Goal: Check status: Check status

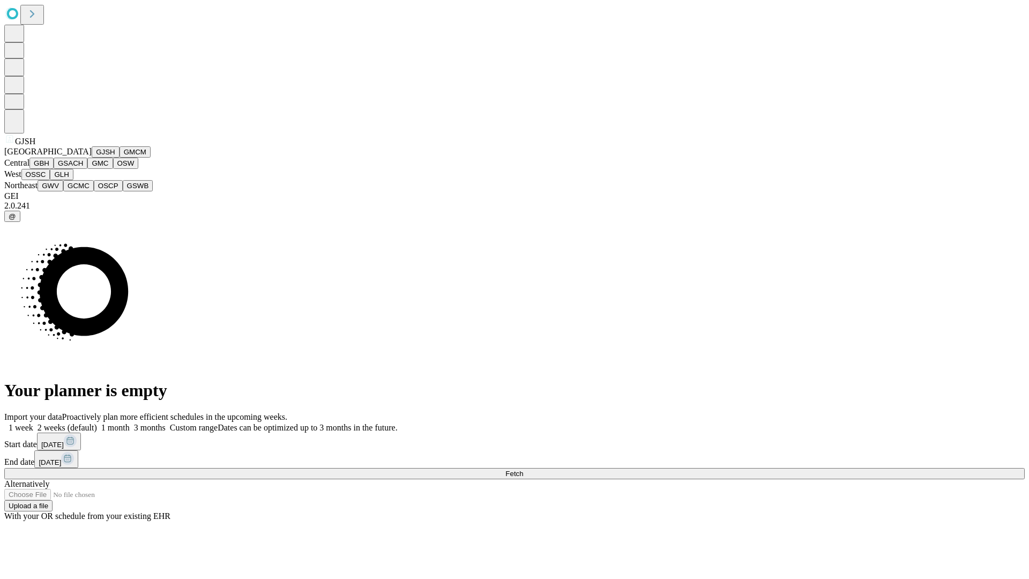
click at [92, 158] on button "GJSH" at bounding box center [106, 151] width 28 height 11
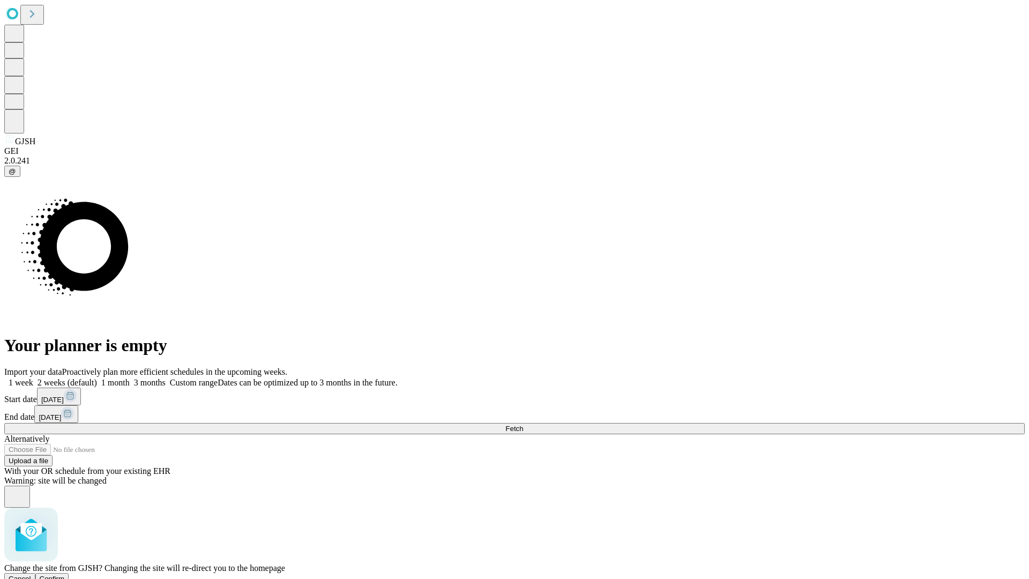
click at [65, 575] on span "Confirm" at bounding box center [52, 579] width 25 height 8
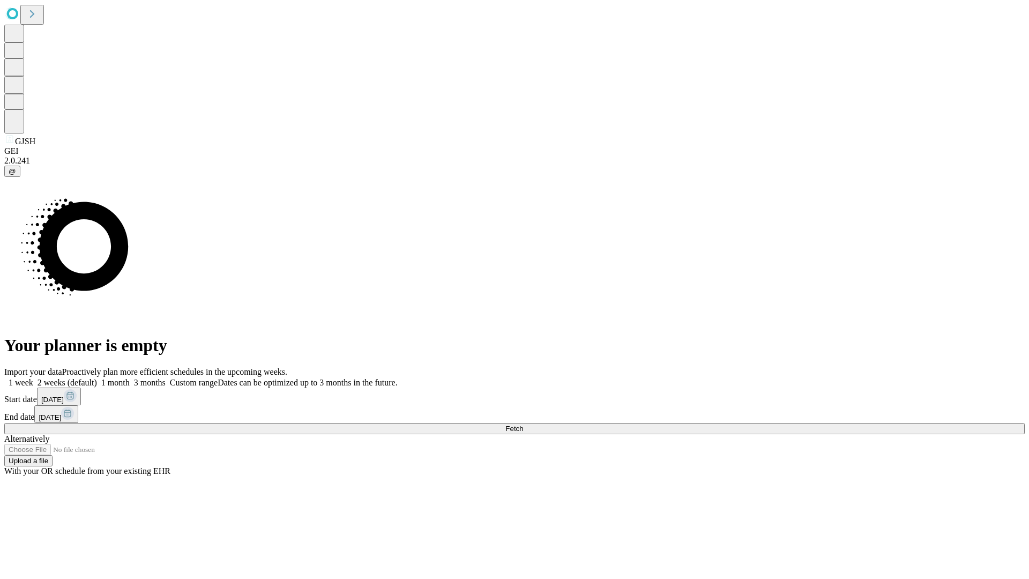
click at [97, 378] on label "2 weeks (default)" at bounding box center [65, 382] width 64 height 9
click at [523, 425] on span "Fetch" at bounding box center [515, 429] width 18 height 8
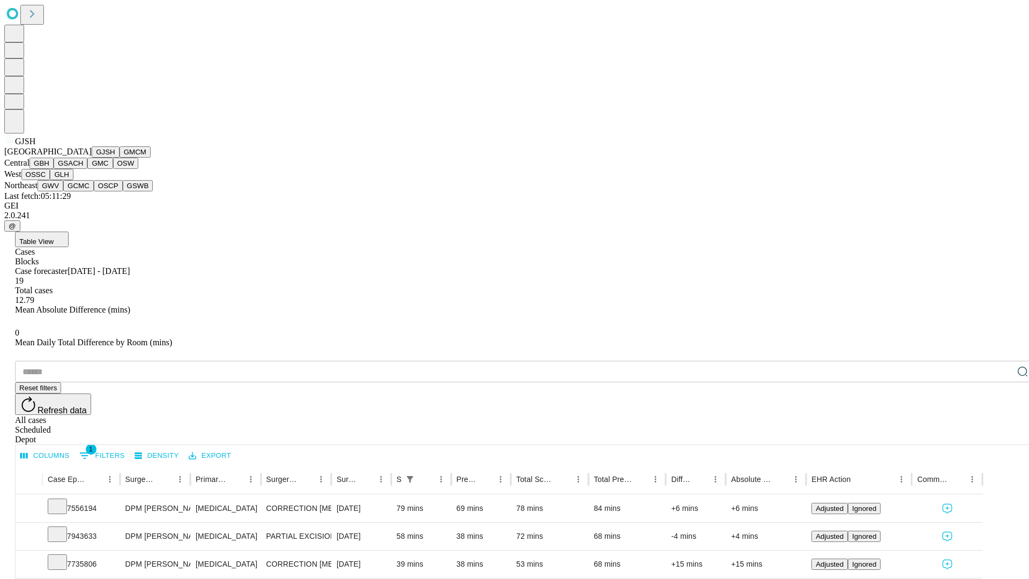
click at [120, 158] on button "GMCM" at bounding box center [135, 151] width 31 height 11
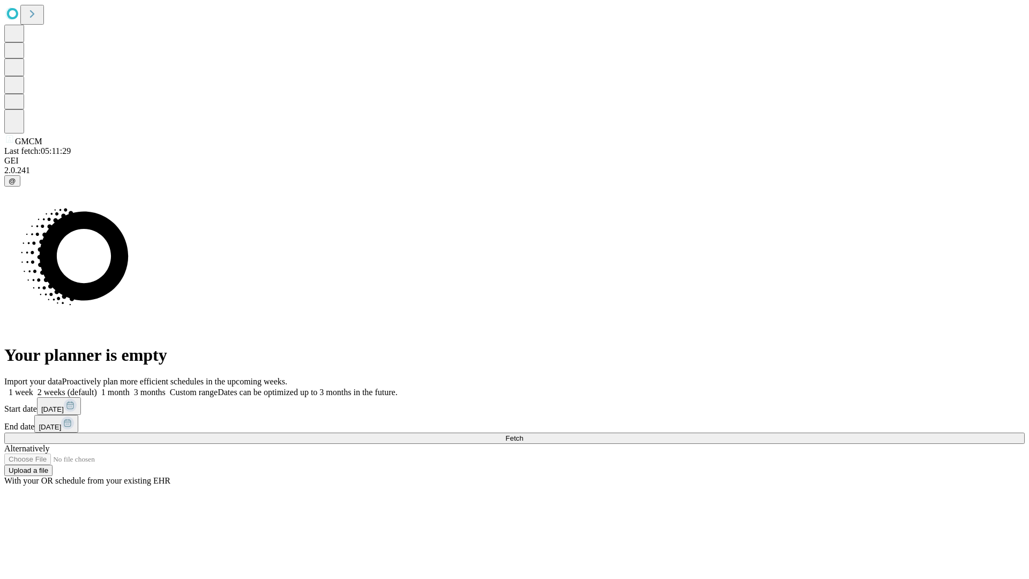
click at [97, 388] on label "2 weeks (default)" at bounding box center [65, 392] width 64 height 9
click at [523, 434] on span "Fetch" at bounding box center [515, 438] width 18 height 8
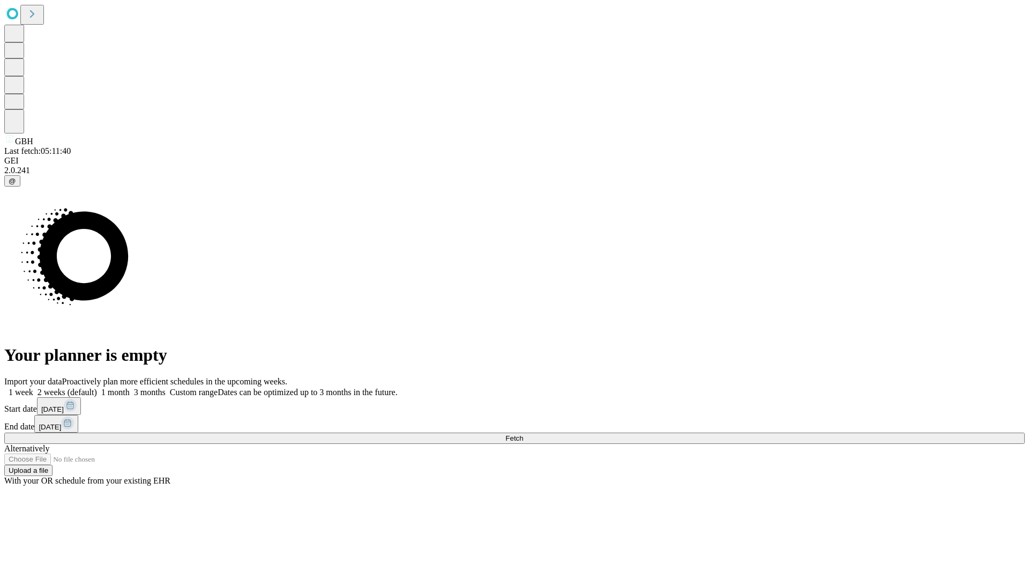
click at [97, 388] on label "2 weeks (default)" at bounding box center [65, 392] width 64 height 9
click at [523, 434] on span "Fetch" at bounding box center [515, 438] width 18 height 8
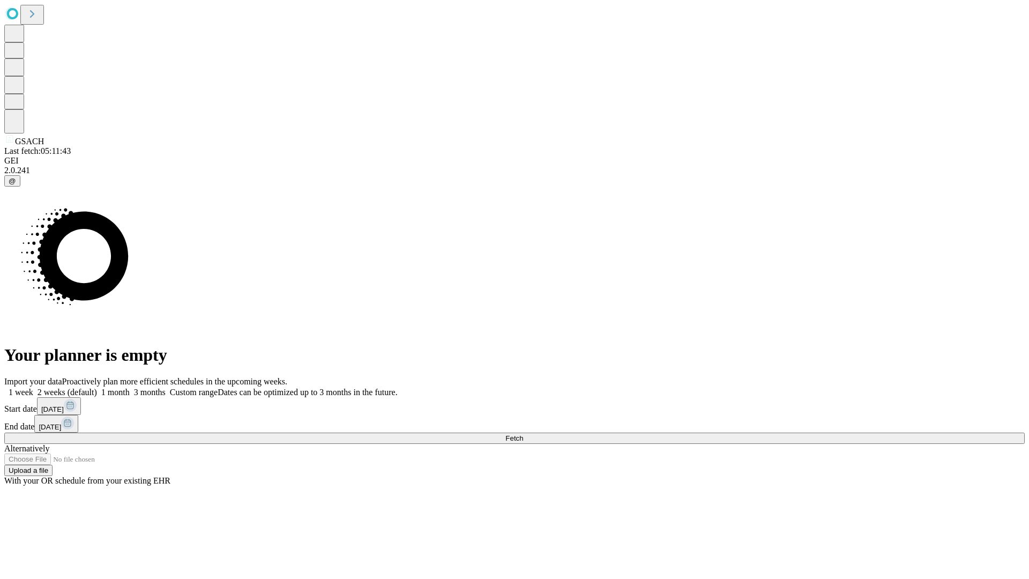
click at [97, 388] on label "2 weeks (default)" at bounding box center [65, 392] width 64 height 9
click at [523, 434] on span "Fetch" at bounding box center [515, 438] width 18 height 8
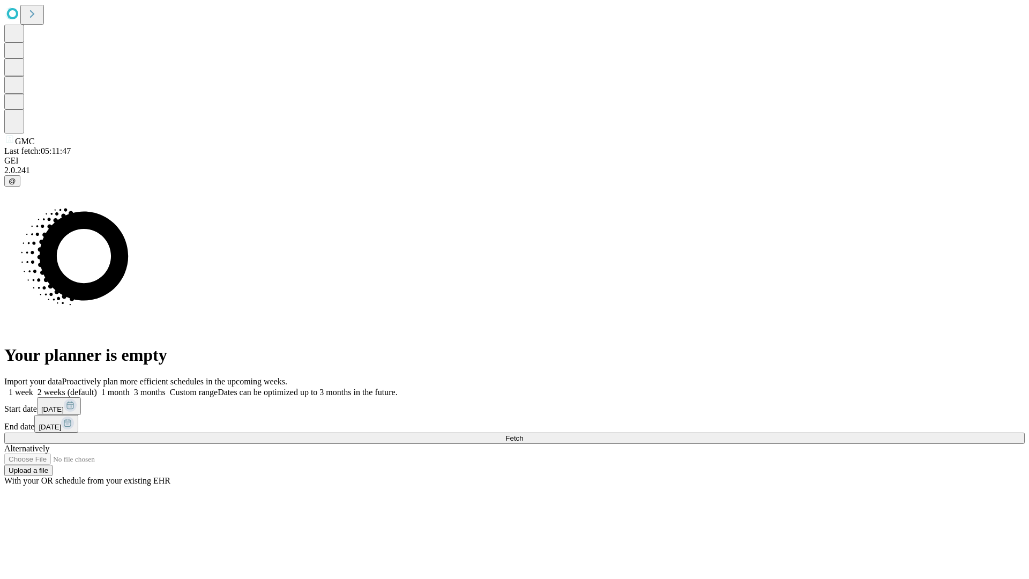
click at [97, 388] on label "2 weeks (default)" at bounding box center [65, 392] width 64 height 9
click at [523, 434] on span "Fetch" at bounding box center [515, 438] width 18 height 8
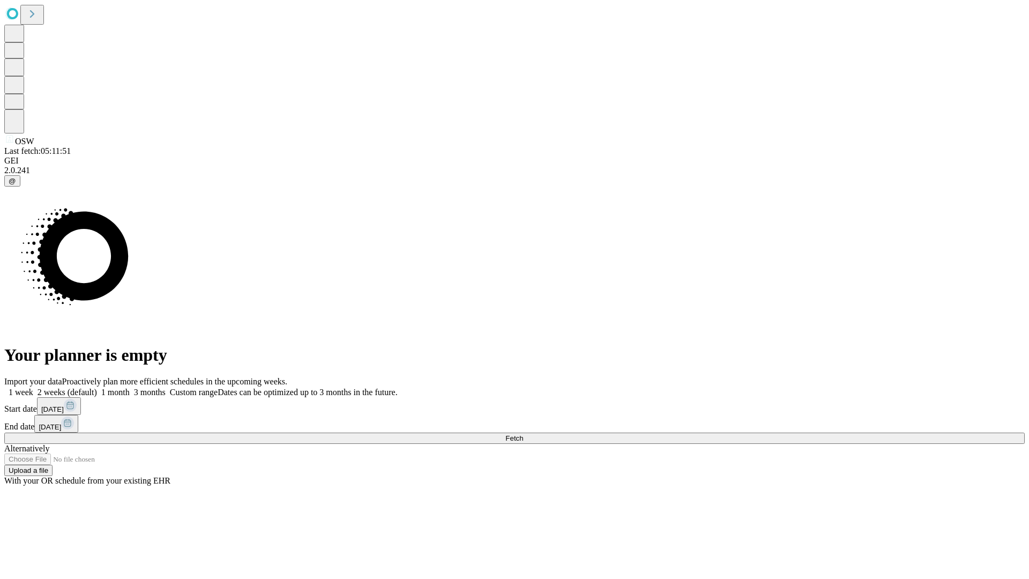
click at [97, 388] on label "2 weeks (default)" at bounding box center [65, 392] width 64 height 9
click at [523, 434] on span "Fetch" at bounding box center [515, 438] width 18 height 8
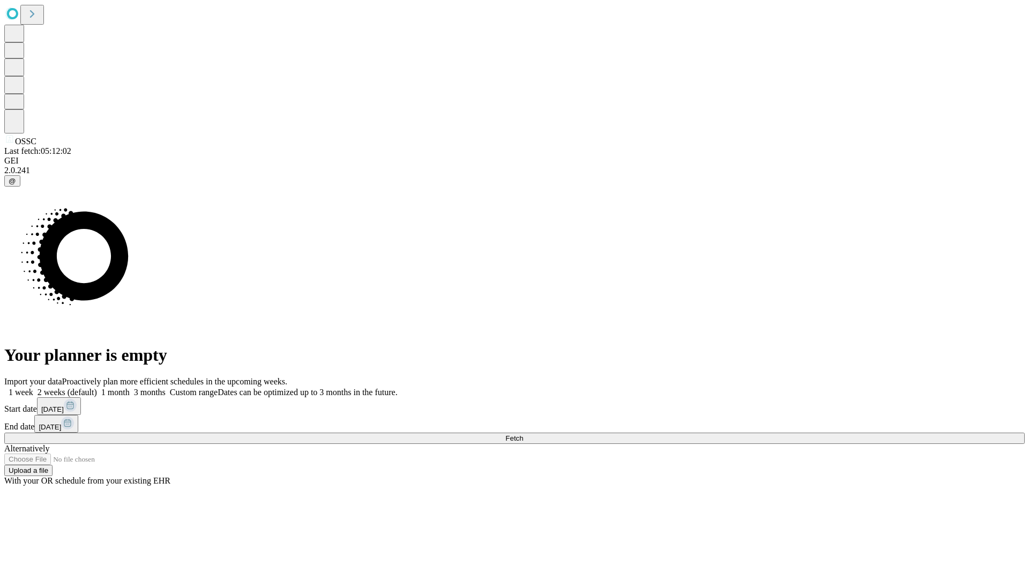
click at [97, 388] on label "2 weeks (default)" at bounding box center [65, 392] width 64 height 9
click at [523, 434] on span "Fetch" at bounding box center [515, 438] width 18 height 8
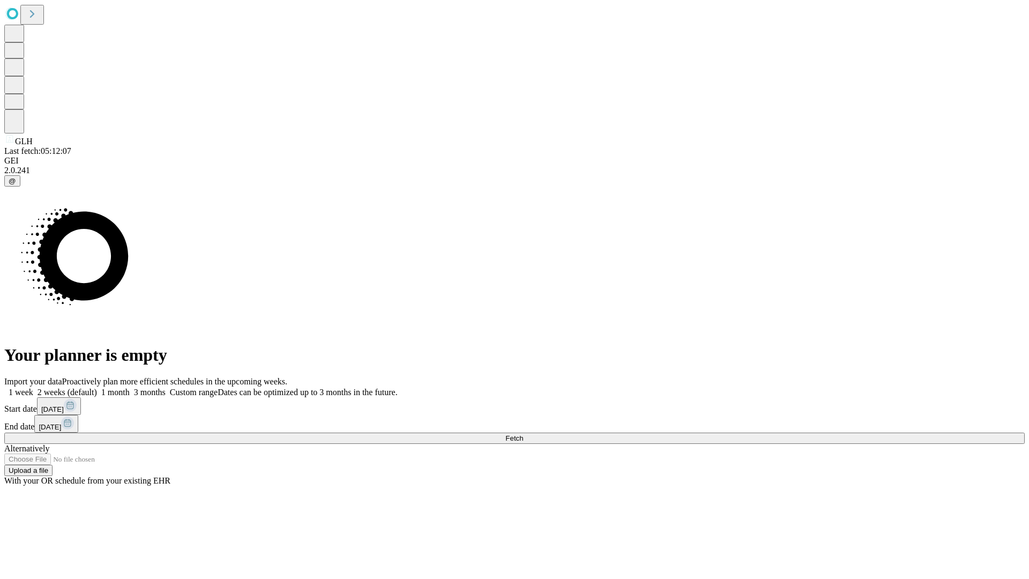
click at [97, 388] on label "2 weeks (default)" at bounding box center [65, 392] width 64 height 9
click at [523, 434] on span "Fetch" at bounding box center [515, 438] width 18 height 8
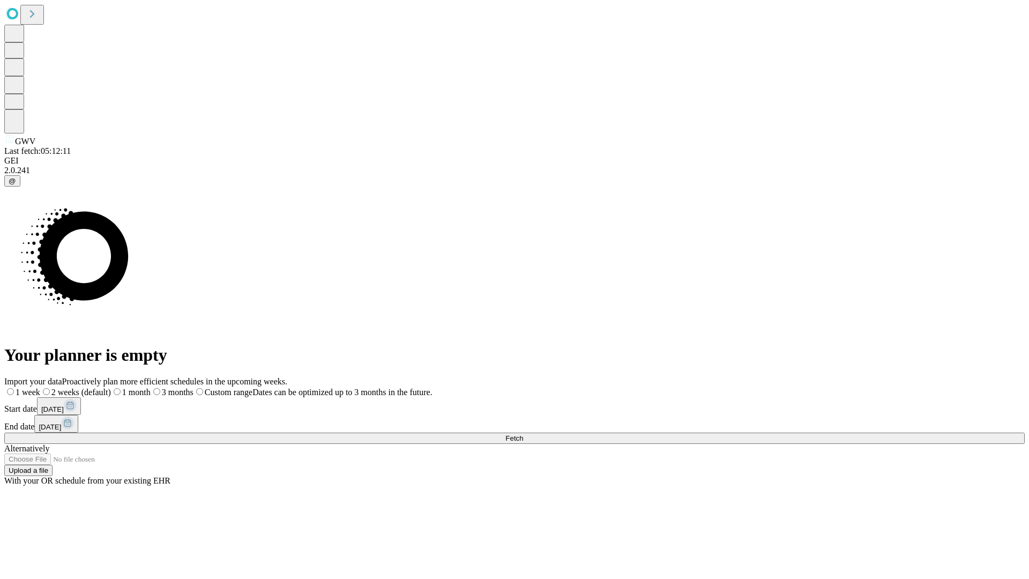
click at [111, 388] on label "2 weeks (default)" at bounding box center [75, 392] width 71 height 9
click at [523, 434] on span "Fetch" at bounding box center [515, 438] width 18 height 8
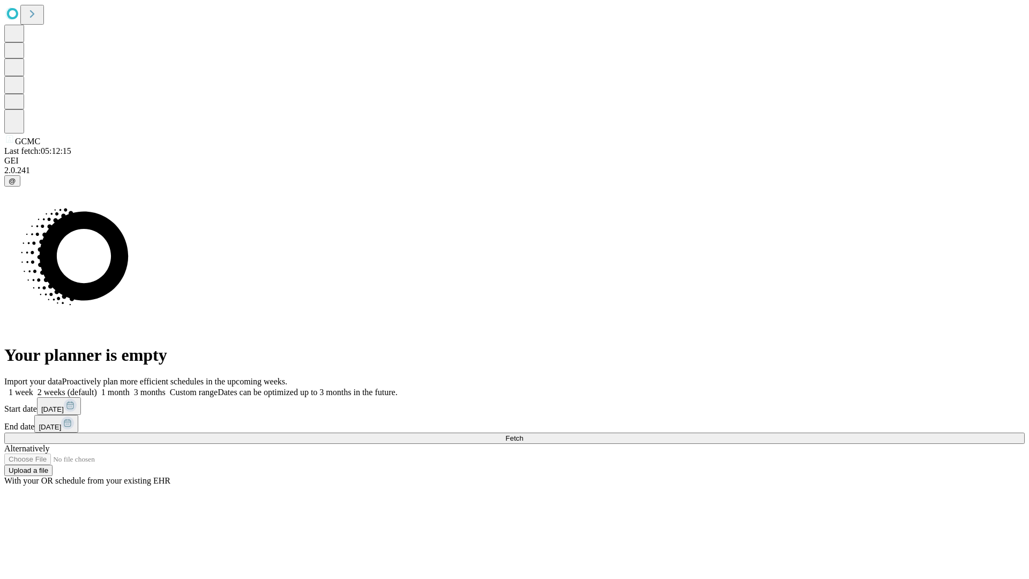
click at [97, 388] on label "2 weeks (default)" at bounding box center [65, 392] width 64 height 9
click at [523, 434] on span "Fetch" at bounding box center [515, 438] width 18 height 8
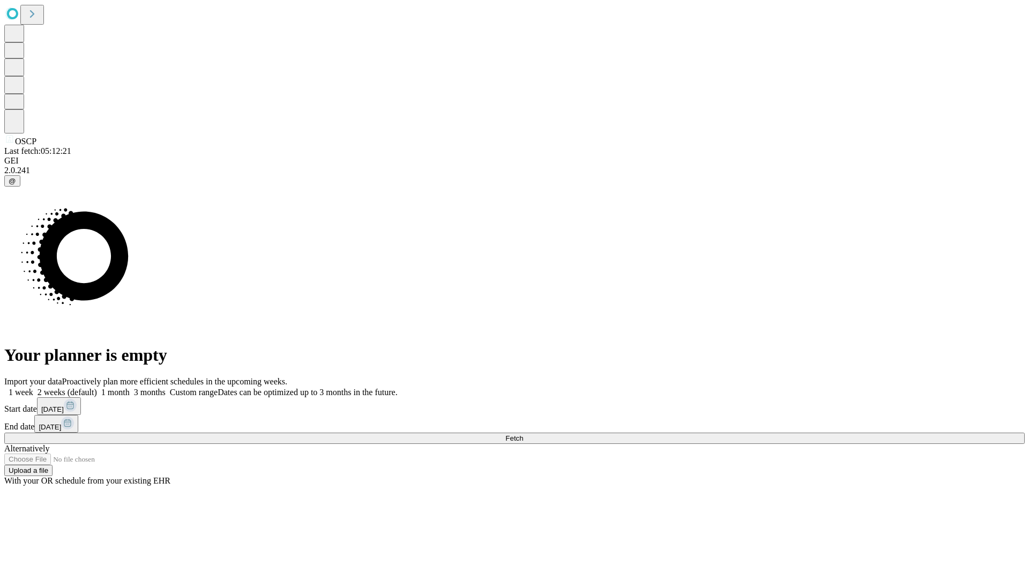
click at [97, 388] on label "2 weeks (default)" at bounding box center [65, 392] width 64 height 9
click at [523, 434] on span "Fetch" at bounding box center [515, 438] width 18 height 8
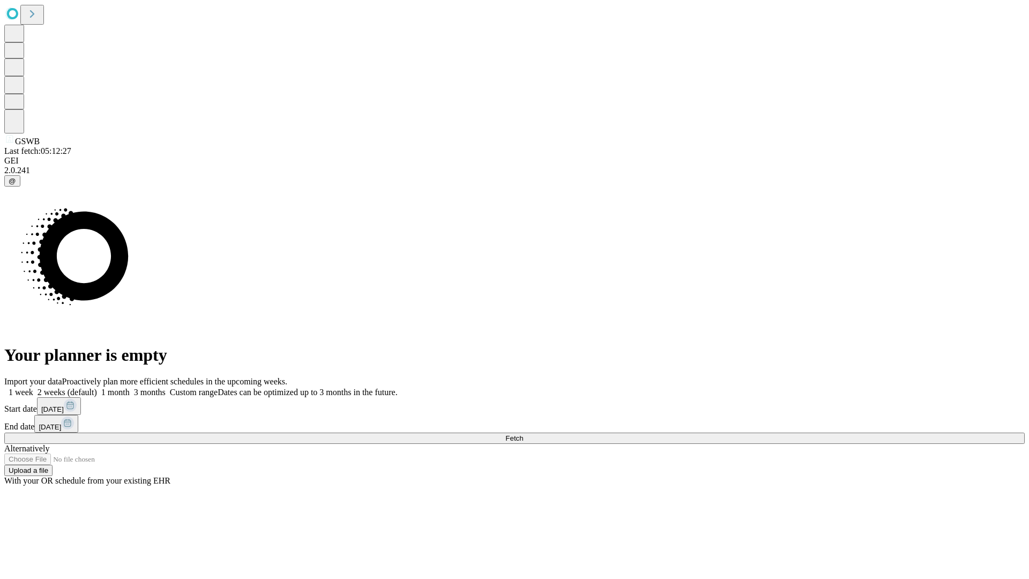
click at [97, 388] on label "2 weeks (default)" at bounding box center [65, 392] width 64 height 9
click at [523, 434] on span "Fetch" at bounding box center [515, 438] width 18 height 8
